Goal: Information Seeking & Learning: Learn about a topic

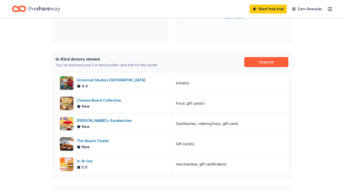
scroll to position [116, 0]
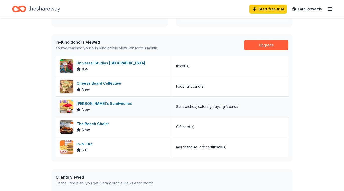
click at [143, 104] on div "Ike's Sandwiches New" at bounding box center [114, 107] width 116 height 20
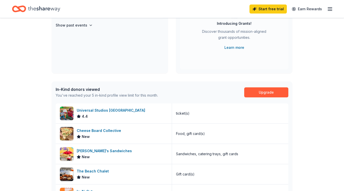
scroll to position [0, 0]
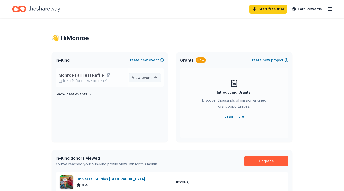
click at [141, 79] on span "View event" at bounding box center [142, 78] width 20 height 6
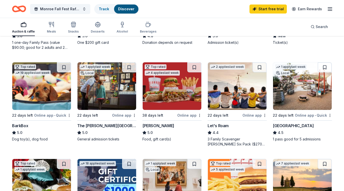
scroll to position [128, 0]
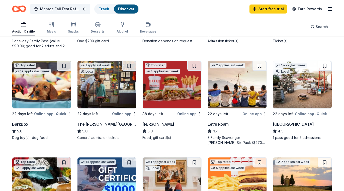
click at [233, 96] on img at bounding box center [237, 85] width 59 height 48
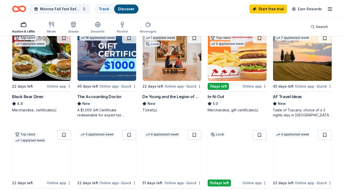
scroll to position [297, 0]
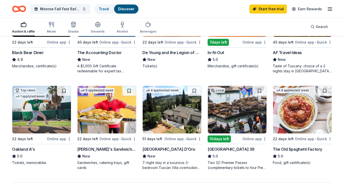
click at [232, 149] on div "San Francisco Pier 39" at bounding box center [231, 149] width 47 height 6
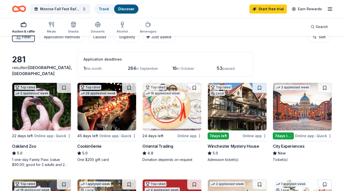
scroll to position [8, 0]
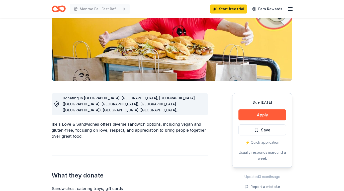
scroll to position [12, 0]
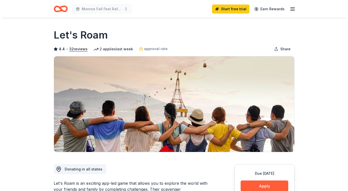
scroll to position [24, 0]
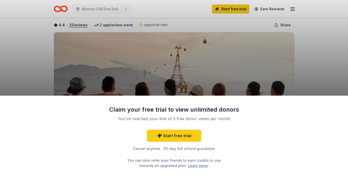
click at [247, 59] on div "Claim your free trial to view unlimited donors You've reached your limit of 5 f…" at bounding box center [174, 95] width 348 height 191
click at [216, 109] on div "Claim your free trial to view unlimited donors" at bounding box center [174, 110] width 130 height 8
click at [249, 63] on div "Claim your free trial to view unlimited donors You've reached your limit of 5 f…" at bounding box center [174, 95] width 348 height 191
click at [162, 114] on div "Claim your free trial to view unlimited donors You've reached your limit of 5 f…" at bounding box center [174, 137] width 130 height 63
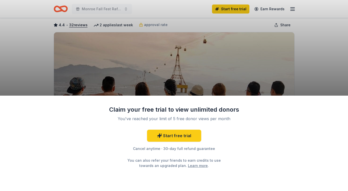
click at [153, 58] on div "Claim your free trial to view unlimited donors You've reached your limit of 5 f…" at bounding box center [174, 95] width 348 height 191
